Goal: Transaction & Acquisition: Book appointment/travel/reservation

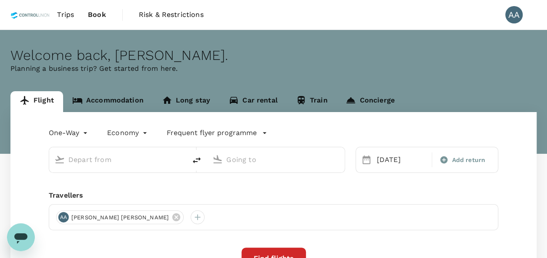
type input "[GEOGRAPHIC_DATA], [GEOGRAPHIC_DATA] (any)"
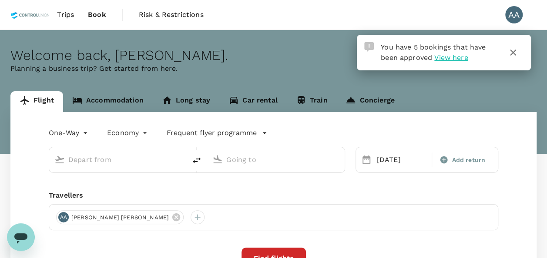
type input "[GEOGRAPHIC_DATA], [GEOGRAPHIC_DATA] (any)"
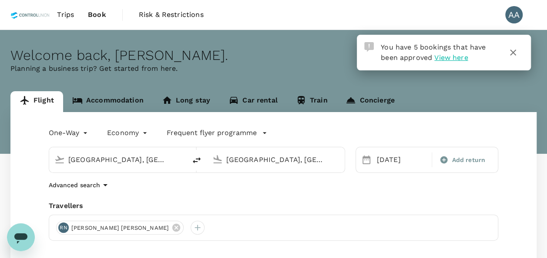
click at [124, 99] on link "Accommodation" at bounding box center [108, 101] width 90 height 21
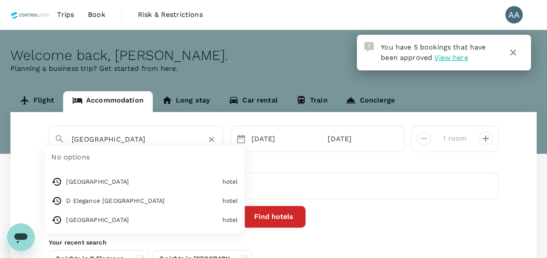
drag, startPoint x: 161, startPoint y: 143, endPoint x: 23, endPoint y: 142, distance: 137.5
click at [25, 143] on div "Tune Hotel KLIA Aeropolis No options Tune Hotel KLIA Aeropolis hotel D Elegance…" at bounding box center [273, 201] width 526 height 178
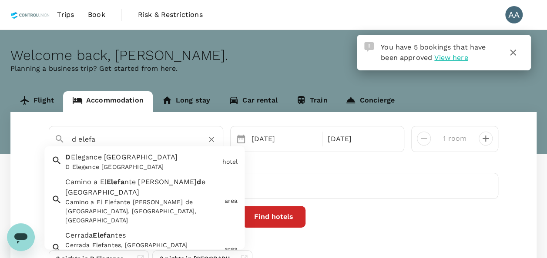
click at [106, 161] on span "Elegance Grand Bandar Seri Alam" at bounding box center [123, 158] width 107 height 8
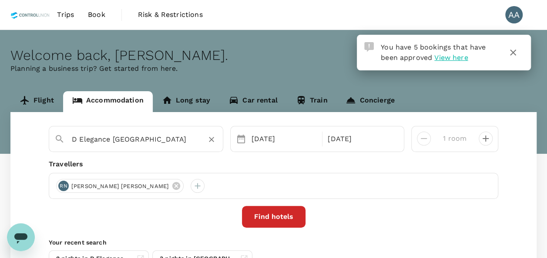
type input "D Elegance [GEOGRAPHIC_DATA]"
click at [273, 144] on div "16 Oct" at bounding box center [284, 139] width 73 height 17
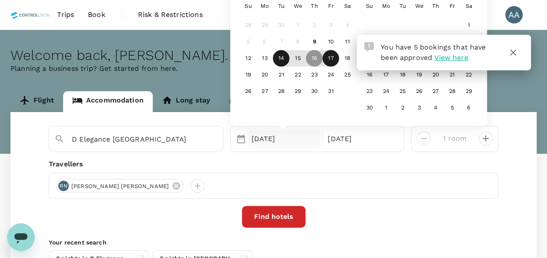
click at [284, 62] on div "14" at bounding box center [281, 58] width 17 height 17
click at [345, 144] on div "17 Oct" at bounding box center [360, 139] width 73 height 17
click at [314, 63] on div "16" at bounding box center [314, 58] width 17 height 17
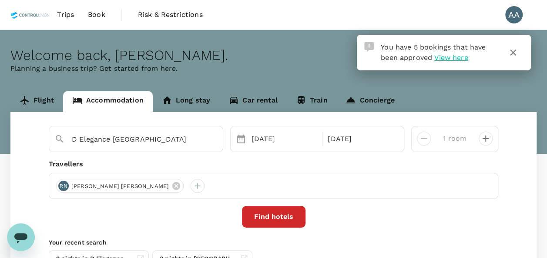
click at [383, 154] on div "D Elegance Grand Bandar Seri Alam Selected date: Tuesday, October 14th, 2025 14…" at bounding box center [273, 201] width 526 height 178
click at [275, 218] on button "Find hotels" at bounding box center [274, 217] width 64 height 22
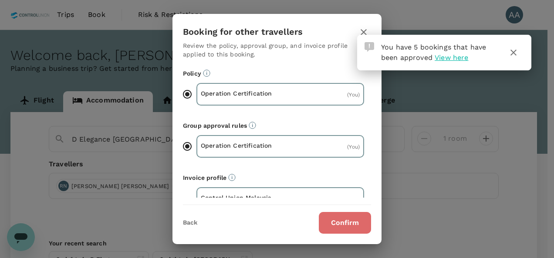
click at [334, 221] on button "Confirm" at bounding box center [345, 223] width 52 height 22
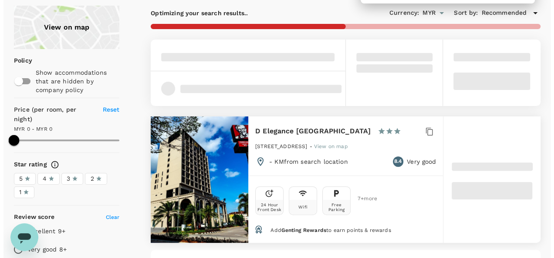
scroll to position [87, 0]
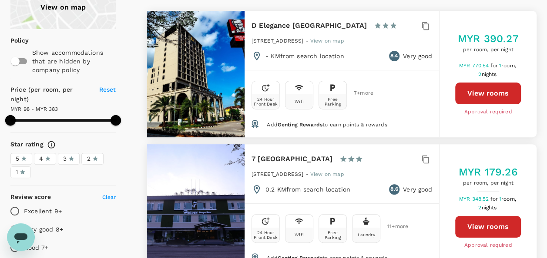
click at [499, 95] on button "View rooms" at bounding box center [488, 94] width 66 height 22
type input "382.79"
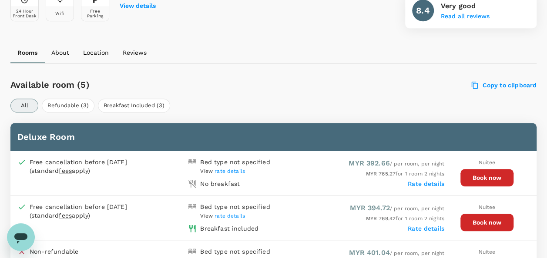
scroll to position [435, 0]
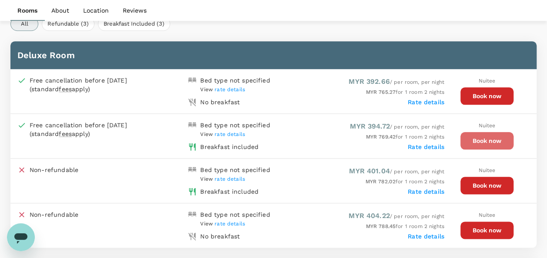
click at [470, 138] on button "Book now" at bounding box center [486, 140] width 53 height 17
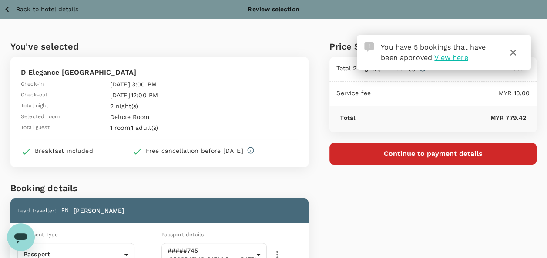
click at [399, 148] on button "Continue to payment details" at bounding box center [432, 154] width 207 height 22
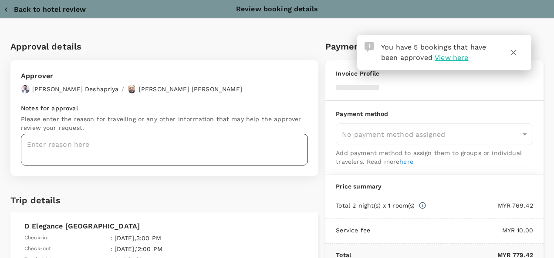
type input "9e254831-a140-43d4-90d9-f4bdc71b84d3"
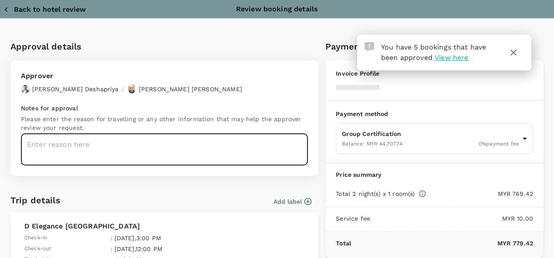
click at [121, 141] on textarea at bounding box center [164, 150] width 287 height 32
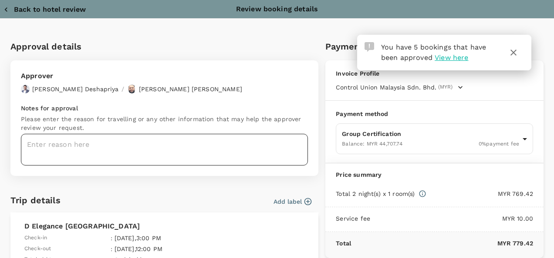
click at [139, 140] on textarea at bounding box center [164, 150] width 287 height 32
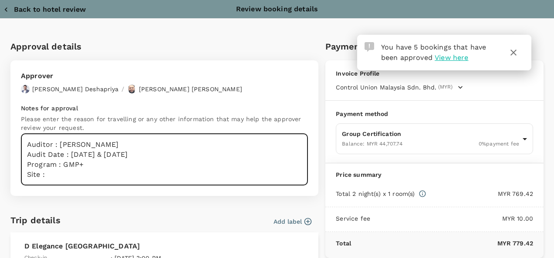
click at [95, 172] on textarea "Auditor : [PERSON_NAME] Audit Date : [DATE] & [DATE] Program : GMP+ Site :" at bounding box center [164, 160] width 287 height 52
drag, startPoint x: 77, startPoint y: 174, endPoint x: 49, endPoint y: 174, distance: 28.3
click at [49, 174] on textarea "Auditor : [PERSON_NAME] Audit Date : [DATE] & [DATE] Program : GMP+ Site : Rana…" at bounding box center [164, 160] width 287 height 52
paste textarea "Resources Sdn Bhd"
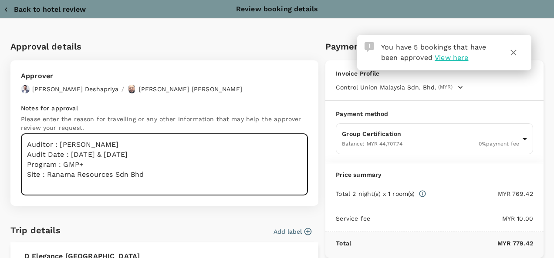
click at [40, 185] on textarea "Auditor : [PERSON_NAME] Audit Date : [DATE] & [DATE] Program : GMP+ Site : Rana…" at bounding box center [164, 165] width 287 height 62
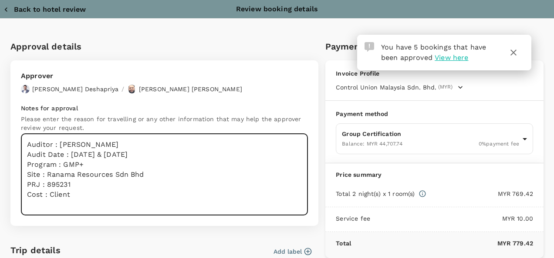
type textarea "Auditor : [PERSON_NAME] Audit Date : [DATE] & [DATE] Program : GMP+ Site : Rana…"
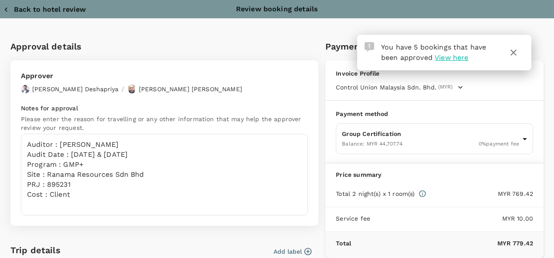
click at [514, 54] on icon "button" at bounding box center [513, 53] width 6 height 6
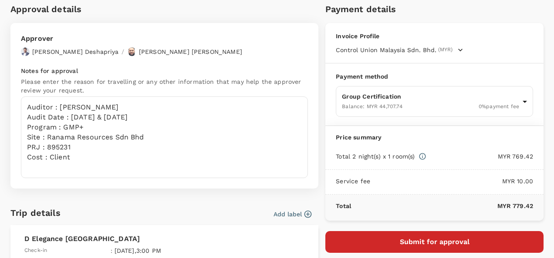
scroll to position [87, 0]
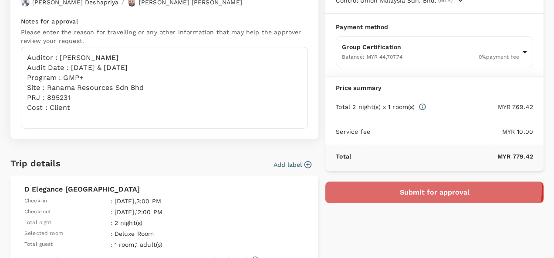
click at [399, 187] on button "Submit for approval" at bounding box center [434, 193] width 218 height 22
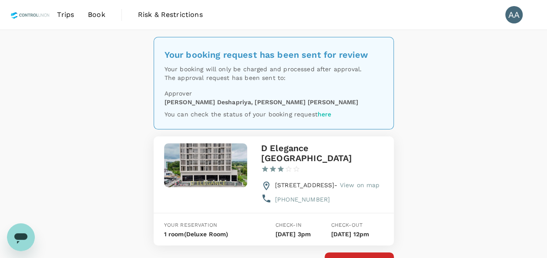
click at [93, 12] on span "Book" at bounding box center [96, 15] width 17 height 10
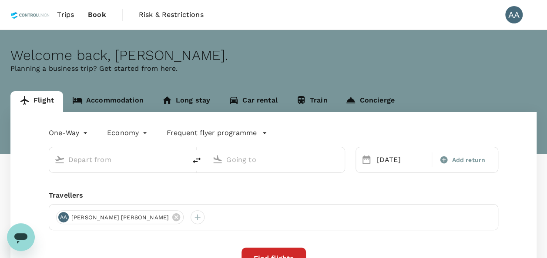
type input "[GEOGRAPHIC_DATA], [GEOGRAPHIC_DATA] (any)"
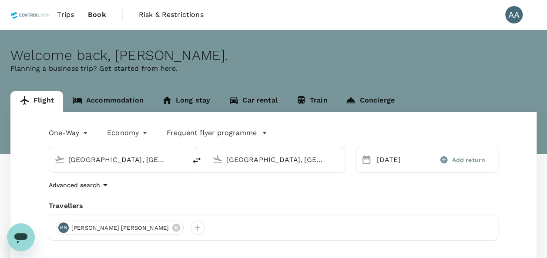
click at [74, 15] on span "Trips" at bounding box center [65, 15] width 17 height 10
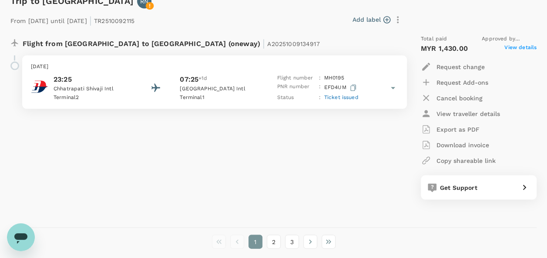
scroll to position [2464, 0]
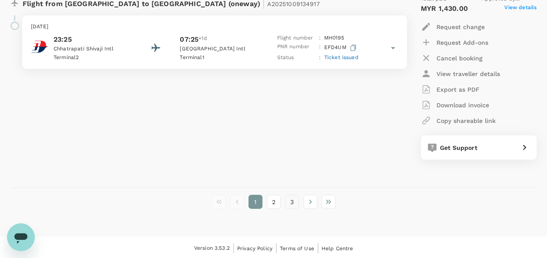
click at [291, 199] on button "3" at bounding box center [292, 202] width 14 height 14
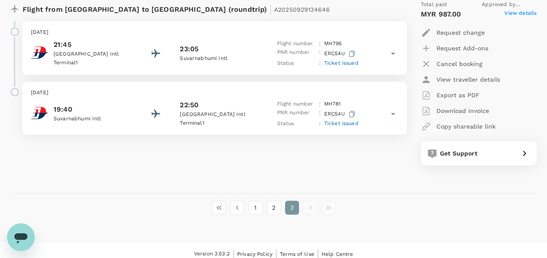
scroll to position [176, 0]
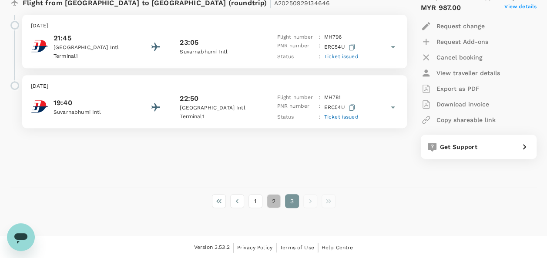
click at [268, 200] on button "2" at bounding box center [274, 202] width 14 height 14
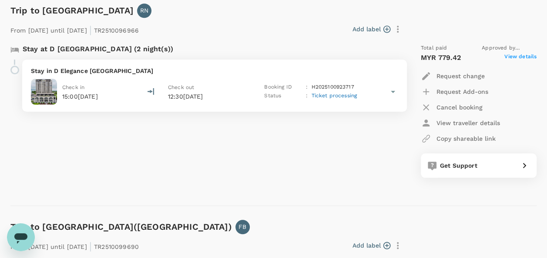
scroll to position [330, 0]
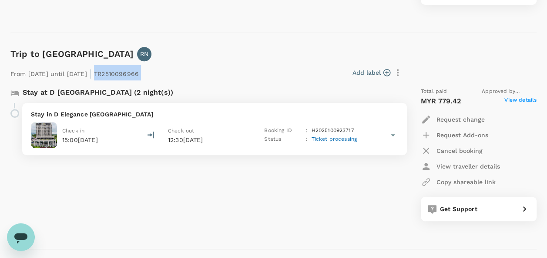
drag, startPoint x: 125, startPoint y: 73, endPoint x: 177, endPoint y: 76, distance: 51.4
click at [177, 76] on div "From 14 Oct 2025 until 16 Oct 2025 | TR2510096966 Add label" at bounding box center [206, 70] width 398 height 19
copy div "TR2510096966 Add label"
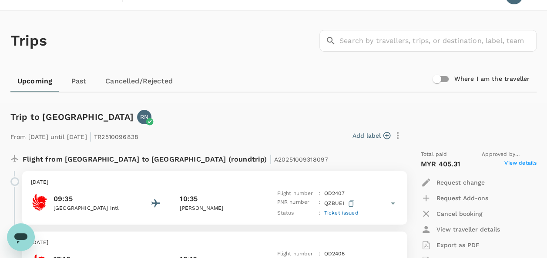
scroll to position [0, 0]
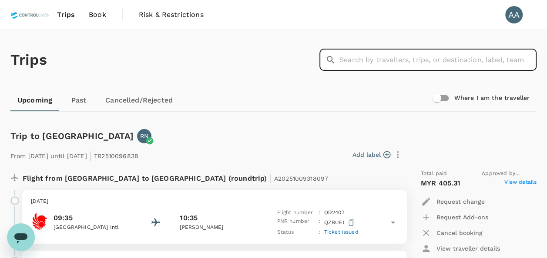
click at [395, 56] on input "text" at bounding box center [437, 60] width 197 height 22
paste input "A20250929328733"
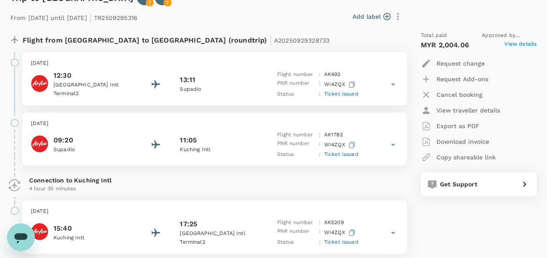
scroll to position [131, 0]
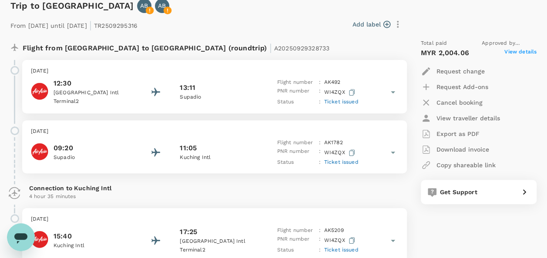
type input "A20250929328733"
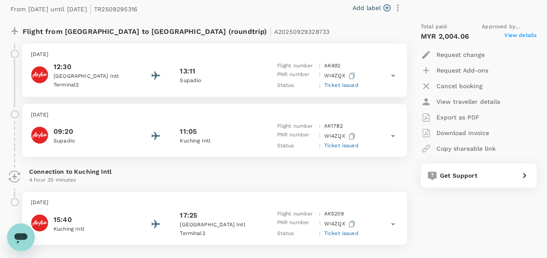
scroll to position [0, 0]
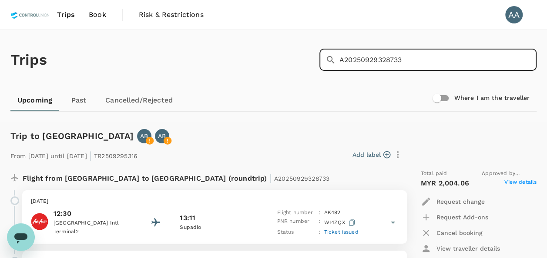
drag, startPoint x: 406, startPoint y: 59, endPoint x: 238, endPoint y: 59, distance: 167.5
click at [238, 59] on div "Trips ​ A20250929328733 ​" at bounding box center [272, 59] width 530 height 64
click at [361, 62] on input "text" at bounding box center [437, 60] width 197 height 22
paste input "A20251009134917"
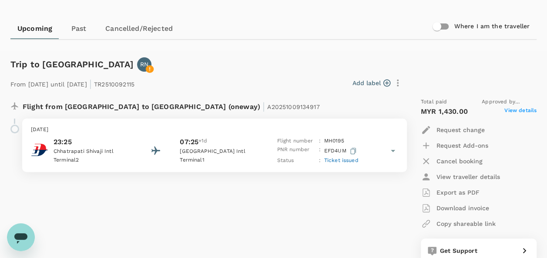
scroll to position [87, 0]
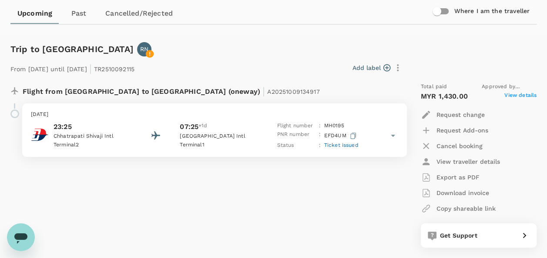
click at [467, 177] on p "Export as PDF" at bounding box center [457, 177] width 43 height 9
click at [336, 146] on span "Ticket issued" at bounding box center [341, 145] width 34 height 6
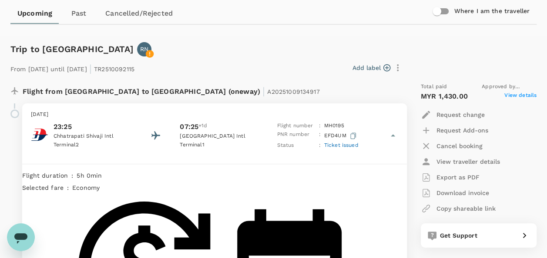
click at [336, 146] on span "Ticket issued" at bounding box center [341, 145] width 34 height 6
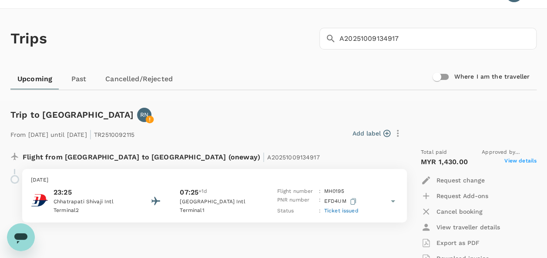
scroll to position [0, 0]
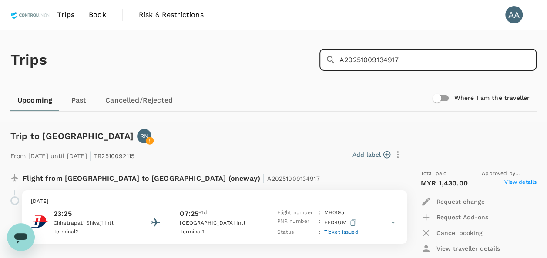
drag, startPoint x: 400, startPoint y: 56, endPoint x: 271, endPoint y: 57, distance: 129.2
click at [276, 58] on div "Trips ​ A20251009134917 ​" at bounding box center [272, 59] width 530 height 64
paste input "31809"
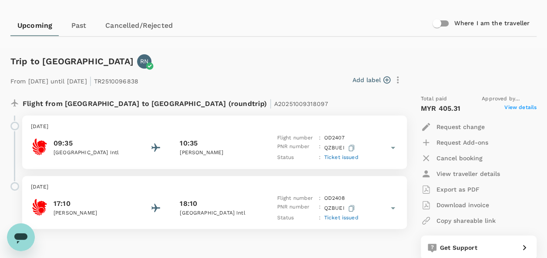
scroll to position [87, 0]
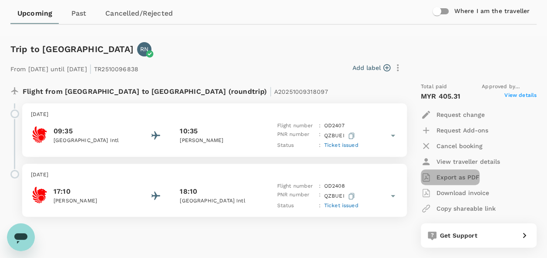
click at [458, 177] on p "Export as PDF" at bounding box center [457, 177] width 43 height 9
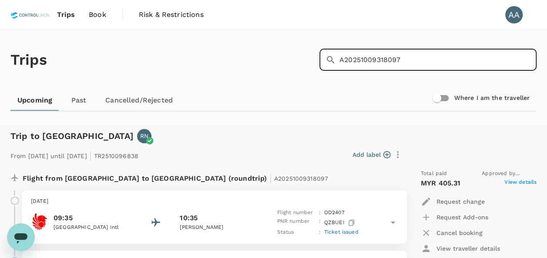
drag, startPoint x: 419, startPoint y: 56, endPoint x: 252, endPoint y: 60, distance: 167.2
click at [252, 60] on div "Trips ​ A20251009318097 ​" at bounding box center [272, 59] width 530 height 64
paste input "TR2510099690"
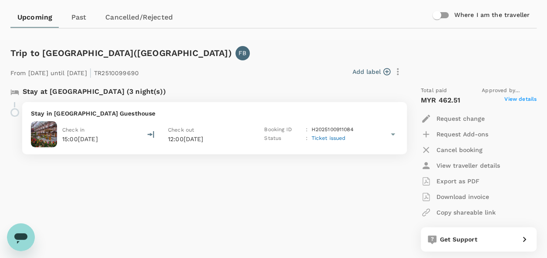
scroll to position [87, 0]
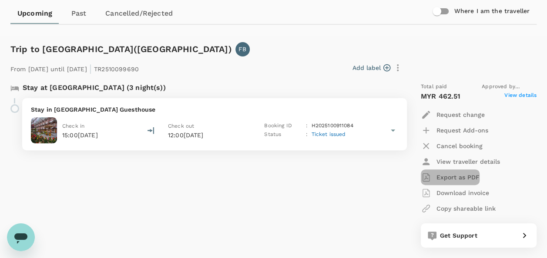
click at [452, 175] on p "Export as PDF" at bounding box center [457, 177] width 43 height 9
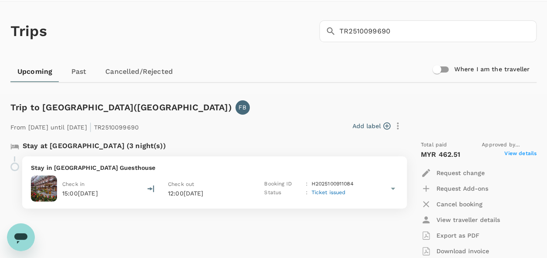
scroll to position [0, 0]
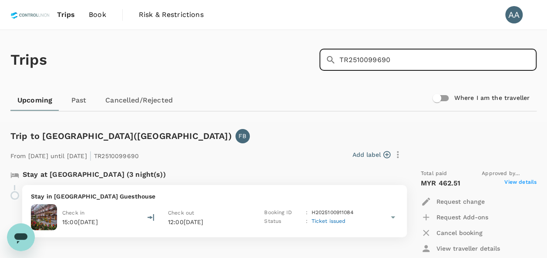
drag, startPoint x: 376, startPoint y: 61, endPoint x: 240, endPoint y: 60, distance: 136.6
click at [246, 61] on div "Trips ​ TR2510099690 ​" at bounding box center [272, 59] width 530 height 64
paste input "955"
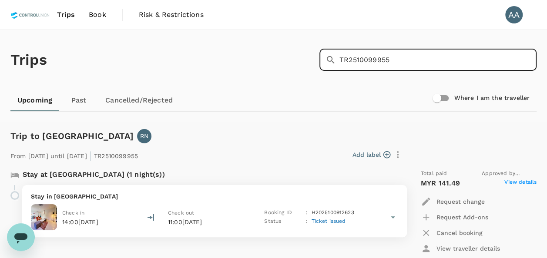
scroll to position [87, 0]
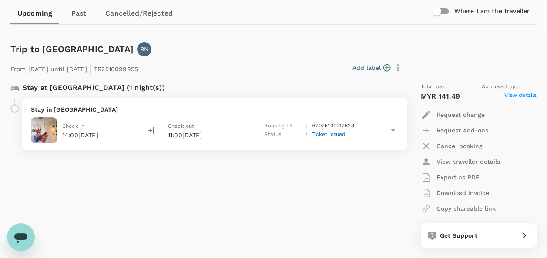
click at [448, 178] on p "Export as PDF" at bounding box center [457, 177] width 43 height 9
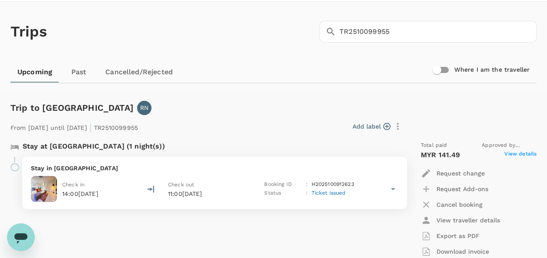
scroll to position [0, 0]
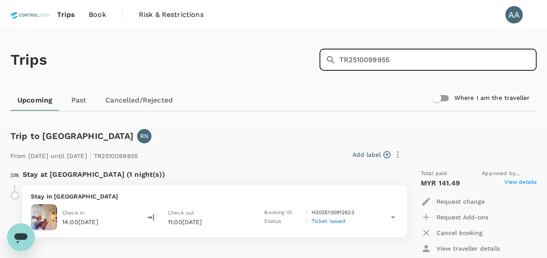
drag, startPoint x: 423, startPoint y: 66, endPoint x: 414, endPoint y: 65, distance: 8.7
click at [418, 66] on input "TR2510099955" at bounding box center [437, 60] width 197 height 22
drag, startPoint x: 414, startPoint y: 65, endPoint x: 386, endPoint y: 70, distance: 29.0
click at [386, 70] on input "TR2510099955" at bounding box center [437, 60] width 197 height 22
click at [399, 65] on input "TR2510099955" at bounding box center [437, 60] width 197 height 22
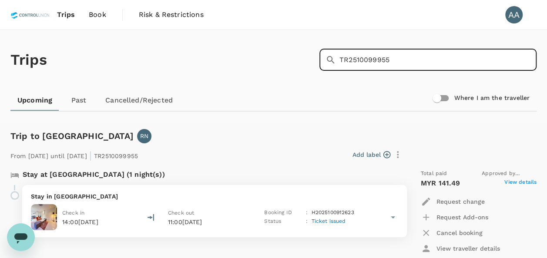
click at [407, 60] on input "TR2510099955" at bounding box center [437, 60] width 197 height 22
drag, startPoint x: 407, startPoint y: 60, endPoint x: 206, endPoint y: 56, distance: 201.5
click at [208, 59] on div "Trips ​ TR2510099955 ​" at bounding box center [272, 59] width 530 height 64
paste input "6966"
type input "TR2510096966"
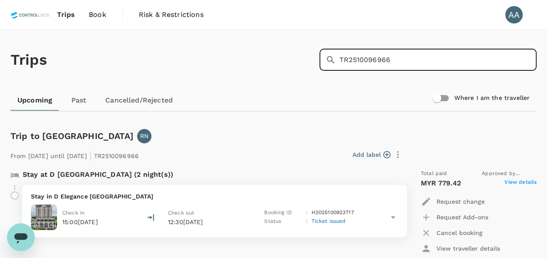
scroll to position [174, 0]
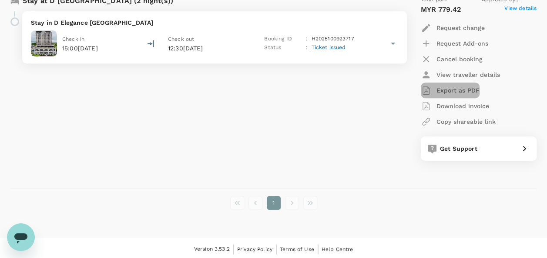
click at [456, 91] on p "Export as PDF" at bounding box center [457, 90] width 43 height 9
drag, startPoint x: 241, startPoint y: 107, endPoint x: 247, endPoint y: 113, distance: 8.0
click at [241, 107] on div "Stay at D Elegance Grand Bandar Seri Alam (2 night(s)) Stay in D Elegance Grand…" at bounding box center [203, 78] width 400 height 179
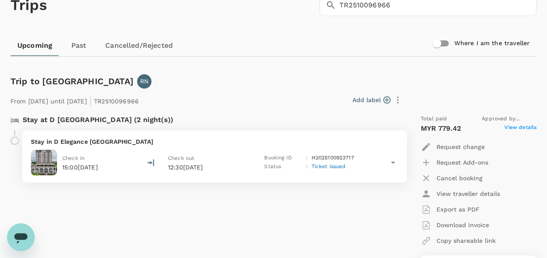
scroll to position [0, 0]
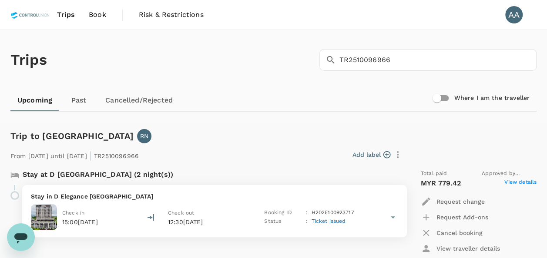
click at [25, 105] on link "Upcoming" at bounding box center [34, 100] width 49 height 21
click at [39, 103] on link "Upcoming" at bounding box center [34, 100] width 49 height 21
click at [71, 4] on link "Trips" at bounding box center [66, 15] width 32 height 30
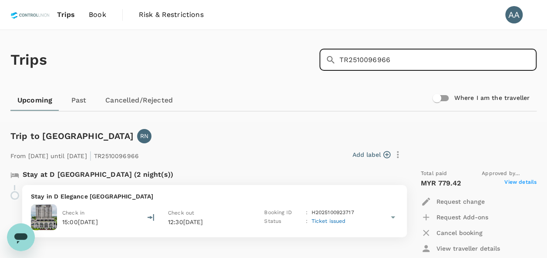
drag, startPoint x: 399, startPoint y: 49, endPoint x: 371, endPoint y: 52, distance: 28.0
click at [371, 52] on input "TR2510096966" at bounding box center [437, 60] width 197 height 22
click at [405, 55] on input "TR2510096966" at bounding box center [437, 60] width 197 height 22
drag, startPoint x: 405, startPoint y: 55, endPoint x: 154, endPoint y: 54, distance: 251.1
click at [164, 58] on div "Trips ​ TR2510096966 ​" at bounding box center [272, 59] width 530 height 64
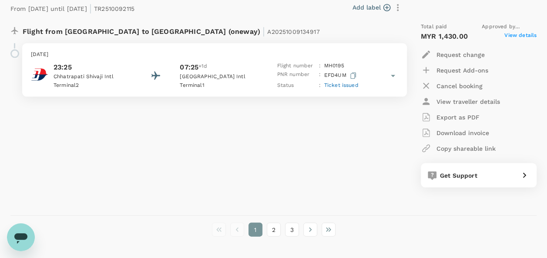
scroll to position [2464, 0]
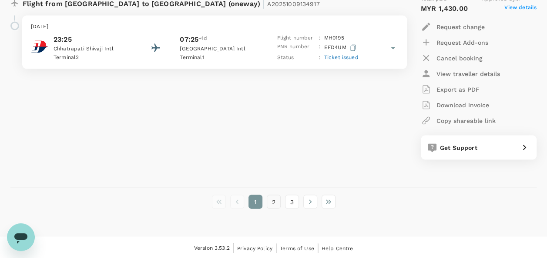
click at [276, 195] on button "2" at bounding box center [274, 202] width 14 height 14
click at [271, 200] on button "2" at bounding box center [274, 202] width 14 height 14
click at [272, 198] on button "2" at bounding box center [274, 202] width 14 height 14
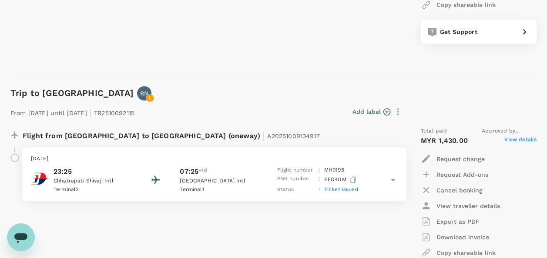
scroll to position [2421, 0]
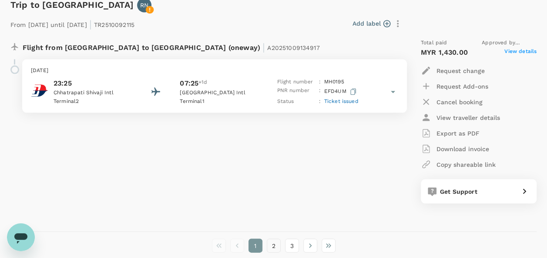
click at [273, 245] on button "2" at bounding box center [274, 246] width 14 height 14
click at [308, 244] on icon "Go to next page" at bounding box center [310, 246] width 9 height 9
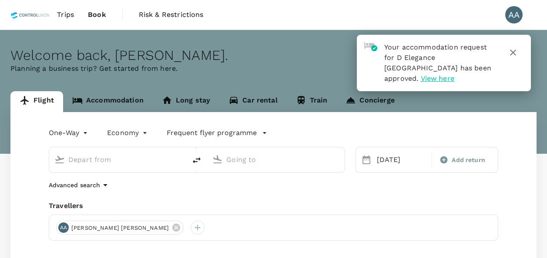
type input "[GEOGRAPHIC_DATA], [GEOGRAPHIC_DATA] (any)"
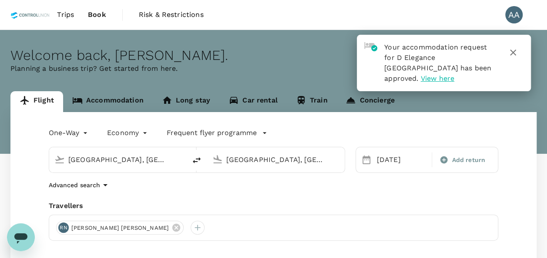
click at [71, 15] on span "Trips" at bounding box center [65, 15] width 17 height 10
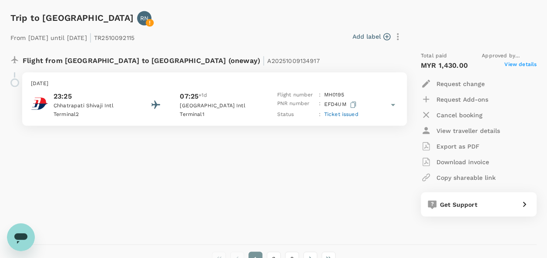
scroll to position [2437, 0]
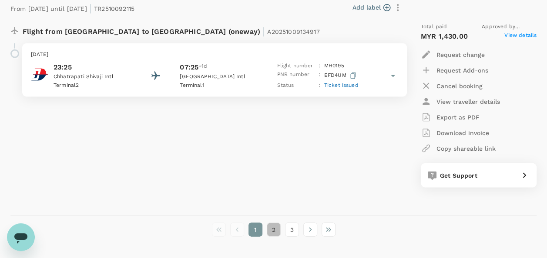
click at [268, 228] on button "2" at bounding box center [274, 230] width 14 height 14
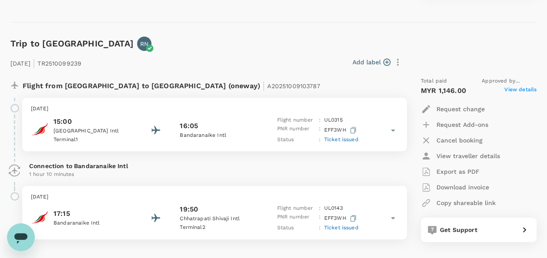
scroll to position [1871, 0]
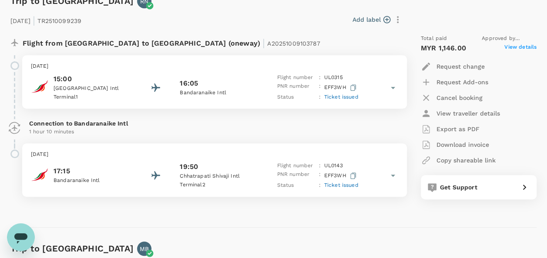
click at [436, 130] on div "button" at bounding box center [429, 129] width 16 height 10
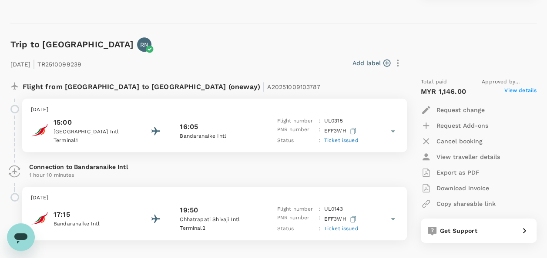
click at [326, 56] on div "Add label" at bounding box center [245, 63] width 320 height 15
